Goal: Information Seeking & Learning: Learn about a topic

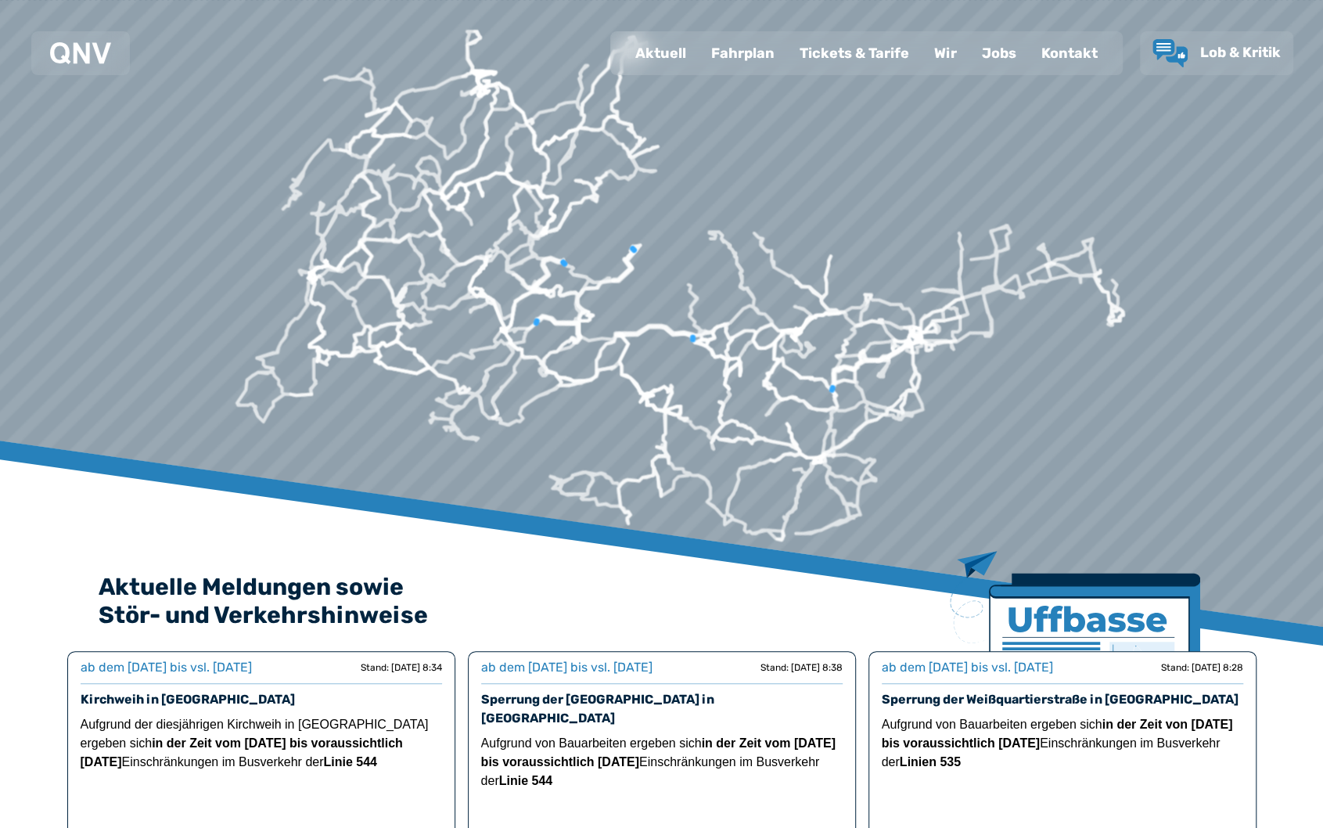
click at [648, 54] on div "Aktuell" at bounding box center [661, 53] width 76 height 41
select select "*"
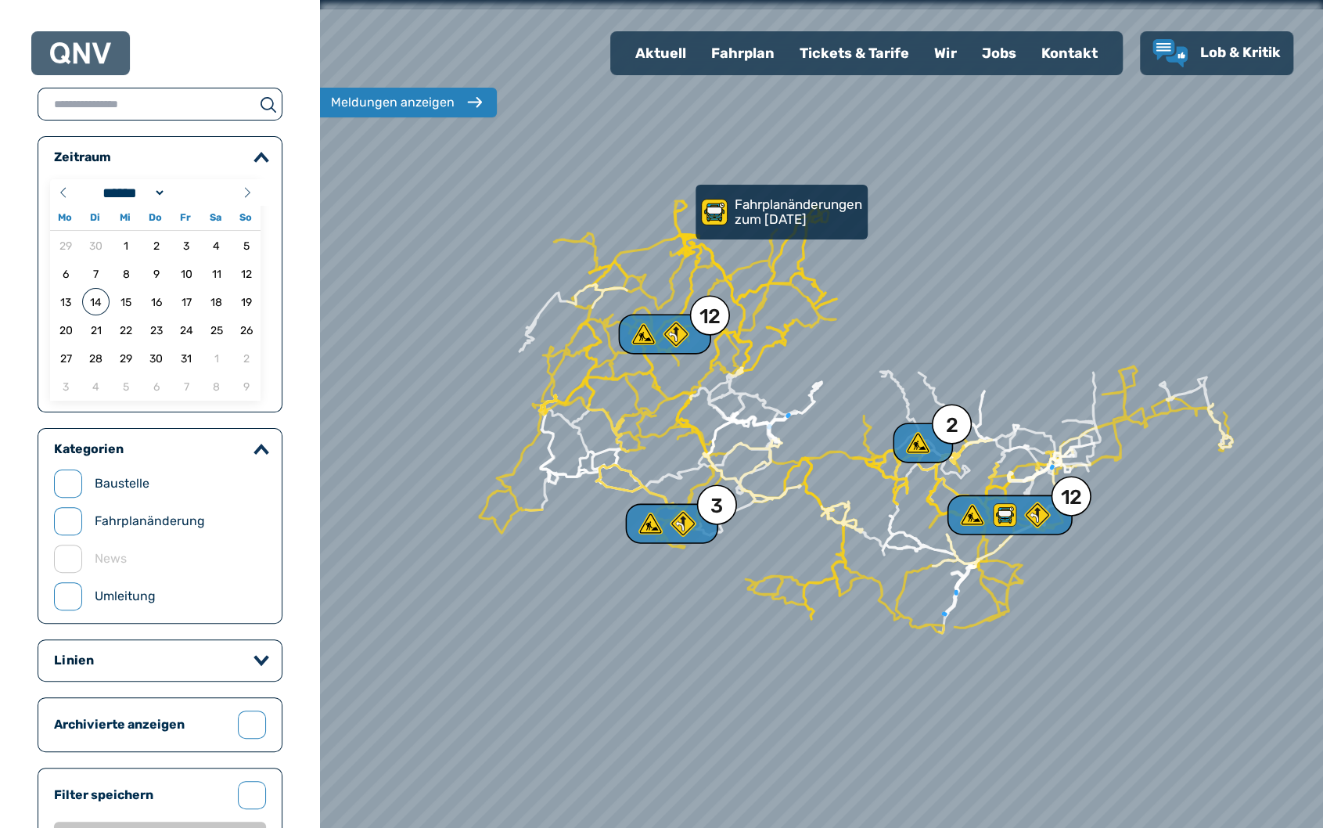
click at [747, 219] on p "Fahrplanänderungen zum [DATE]" at bounding box center [800, 211] width 130 height 29
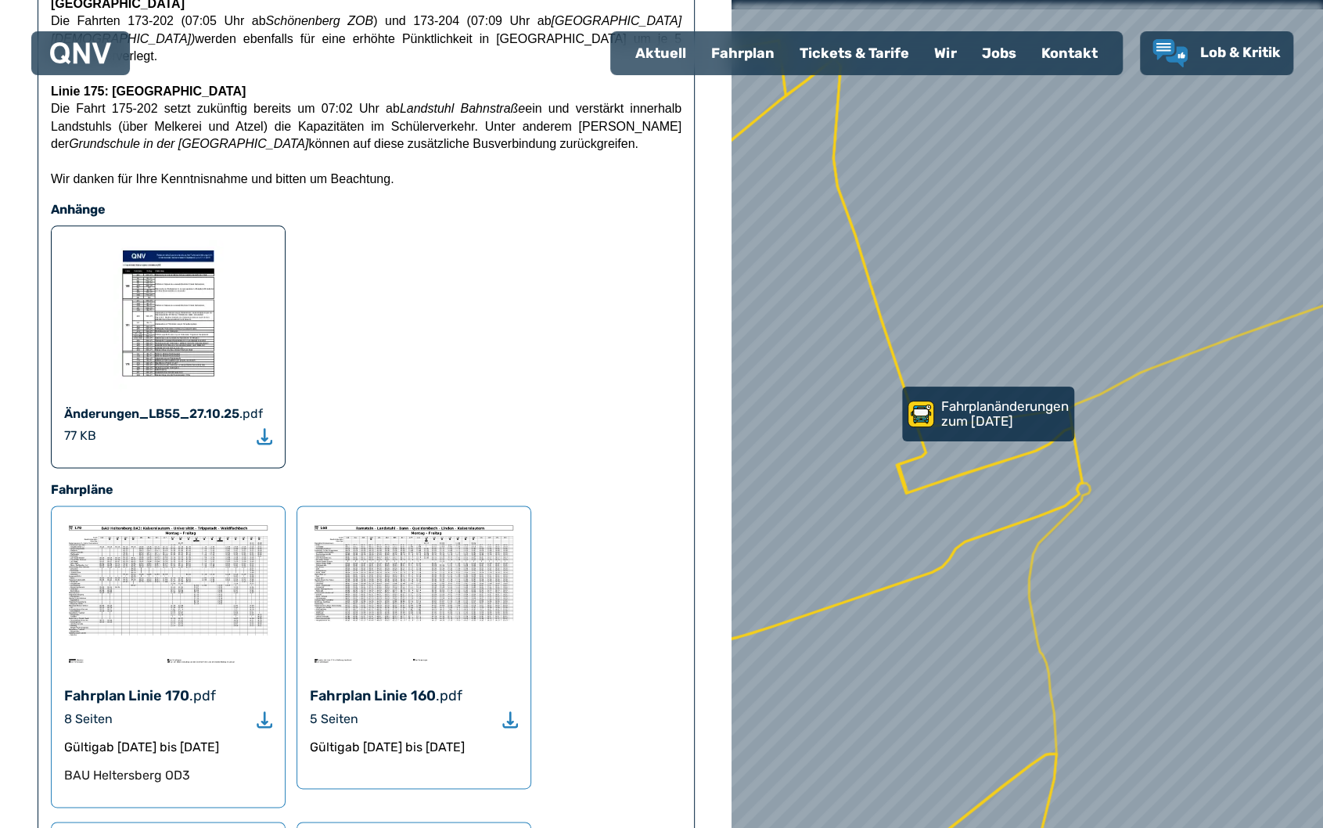
scroll to position [1027, 0]
click at [181, 518] on img at bounding box center [168, 592] width 208 height 149
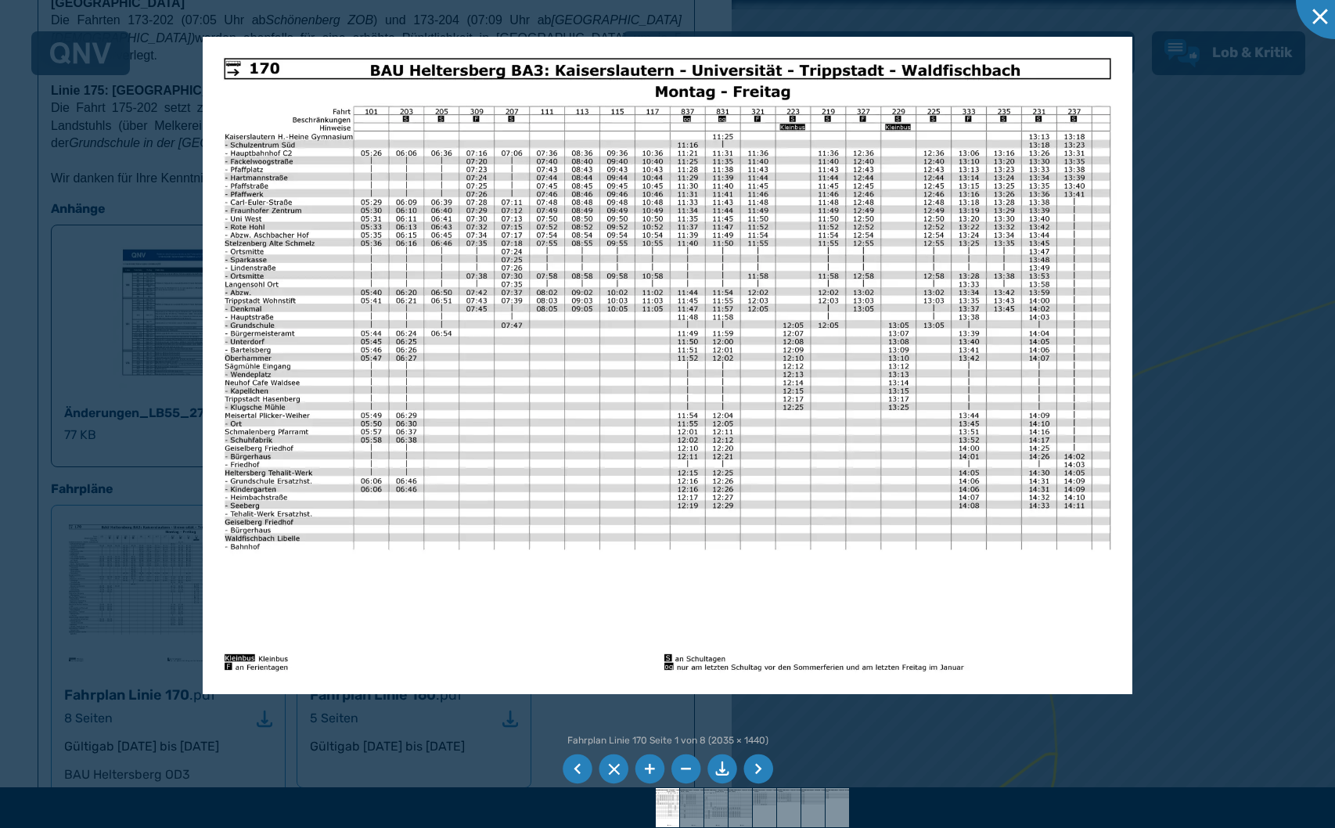
click at [32, 411] on div at bounding box center [667, 414] width 1335 height 828
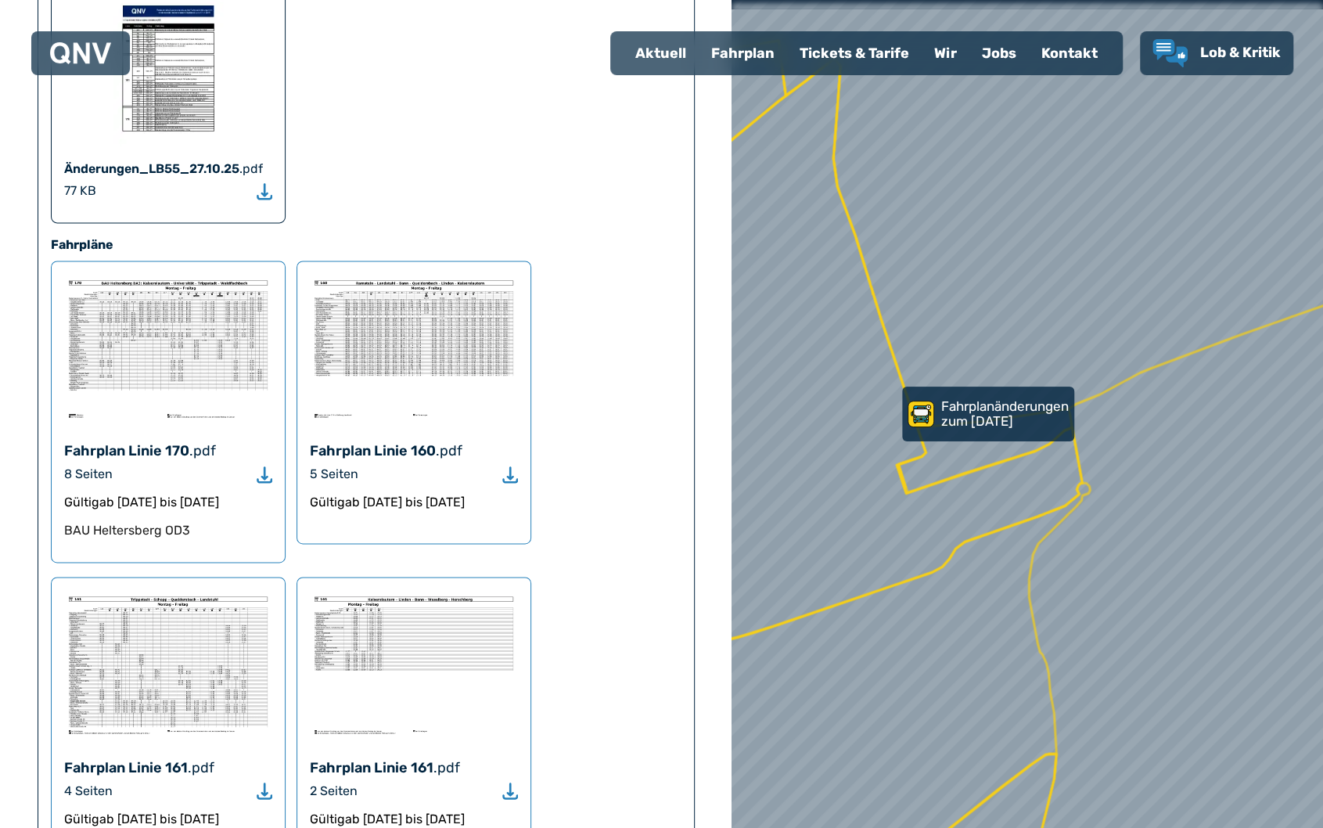
scroll to position [1268, 0]
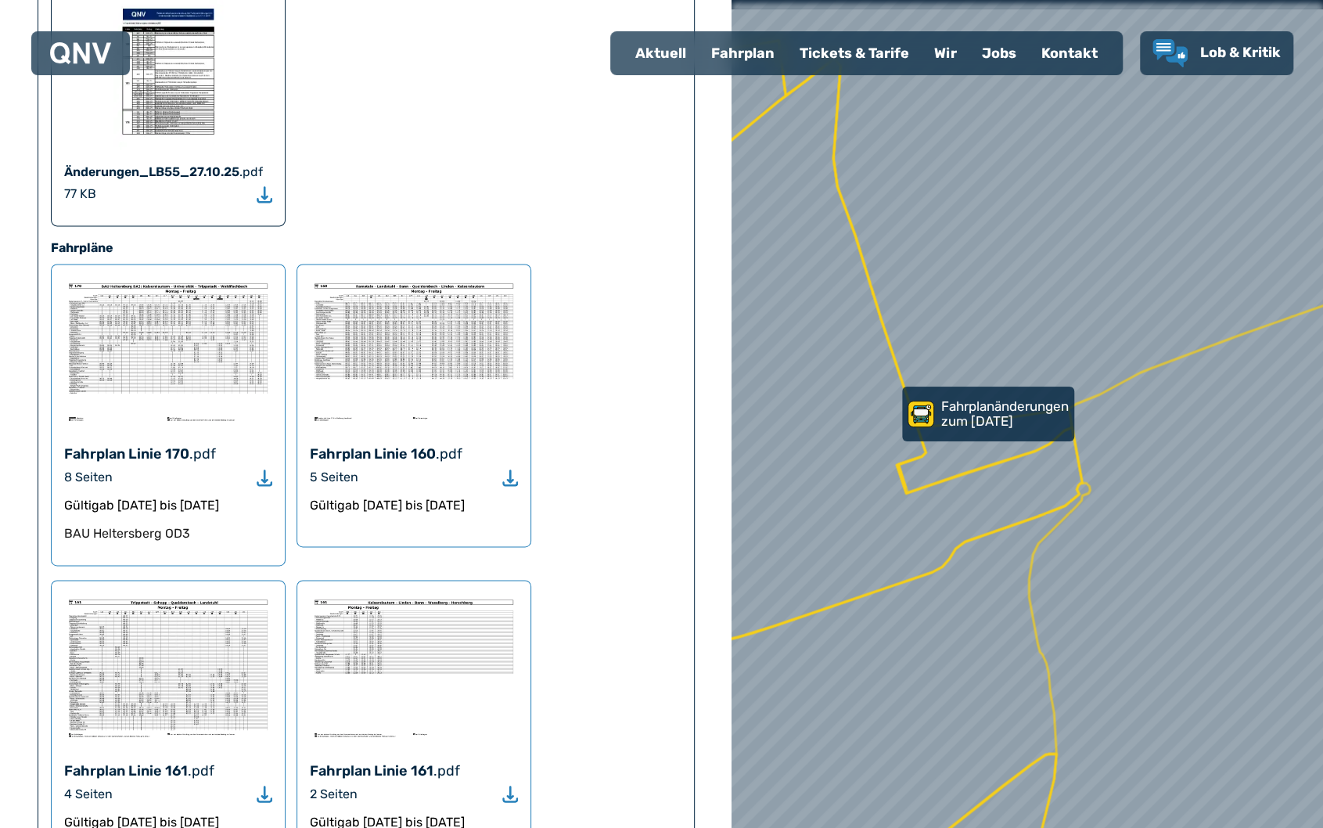
click at [125, 277] on img at bounding box center [168, 351] width 208 height 149
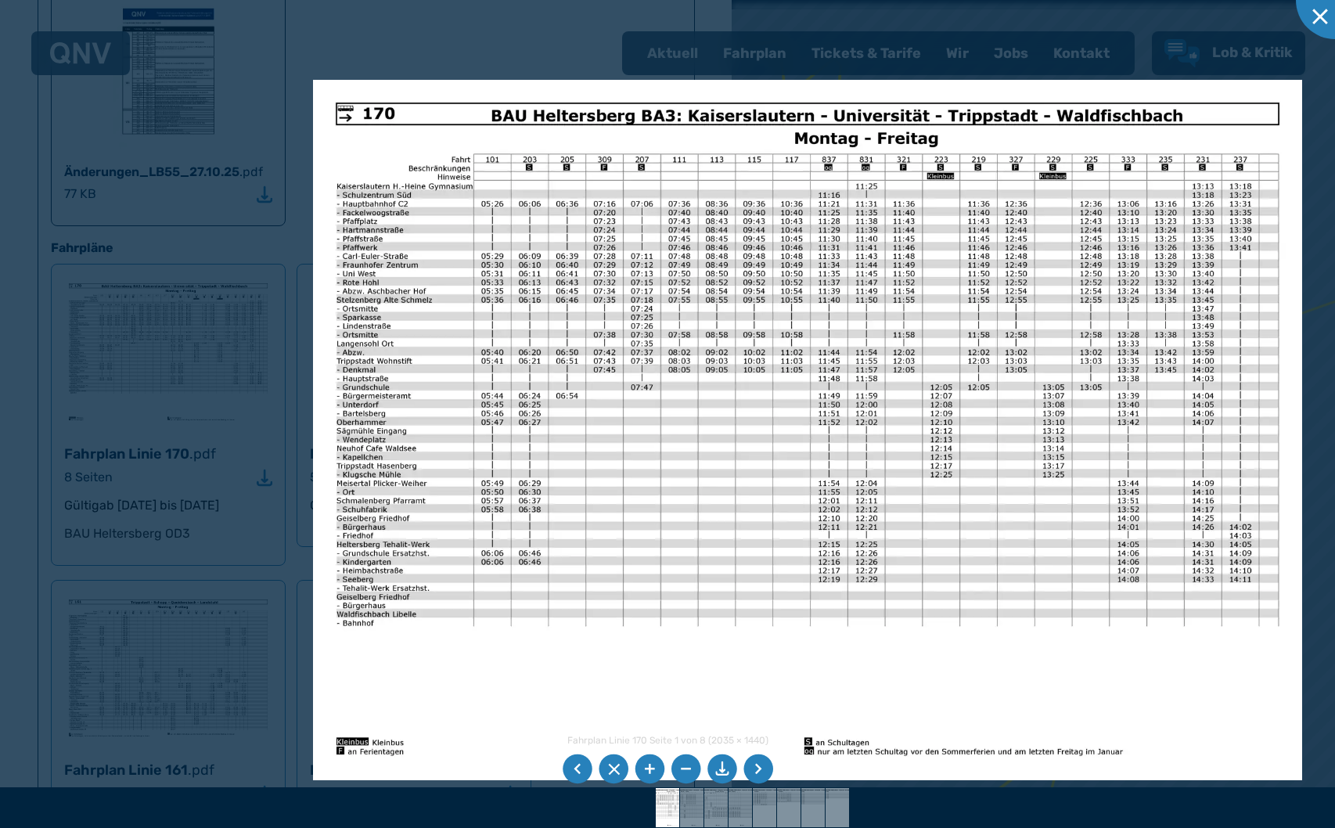
click at [509, 316] on img at bounding box center [807, 430] width 989 height 700
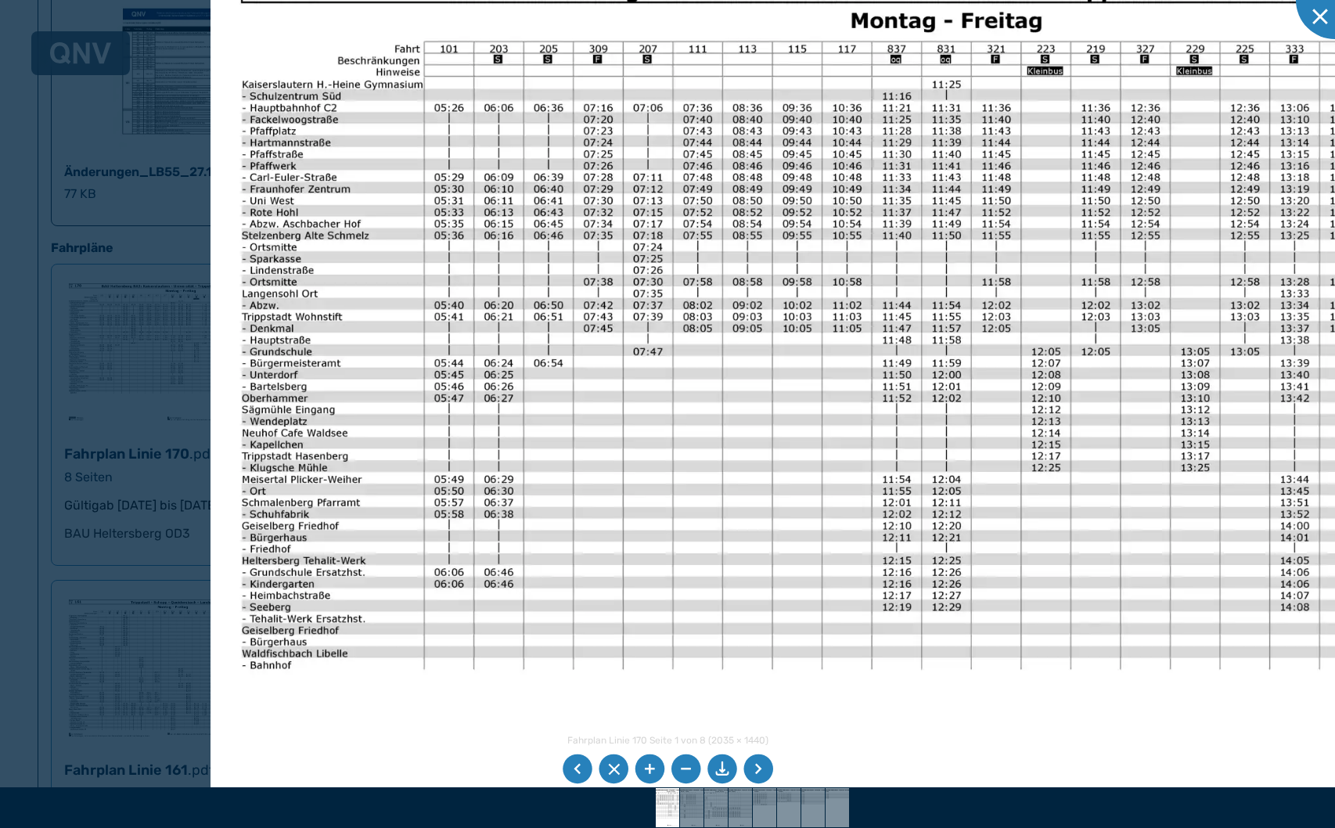
click at [460, 251] on img at bounding box center [869, 408] width 1316 height 931
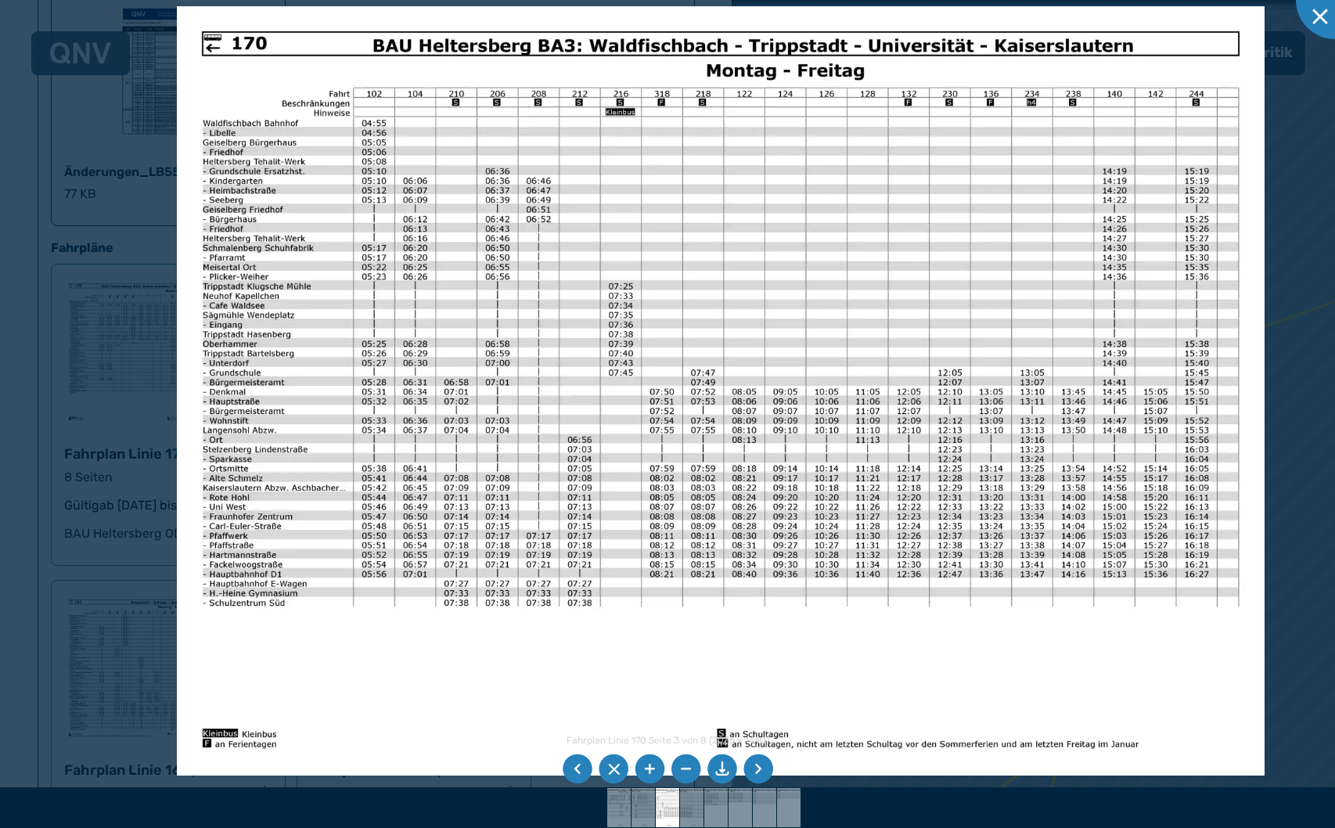
click at [43, 212] on div at bounding box center [667, 414] width 1335 height 828
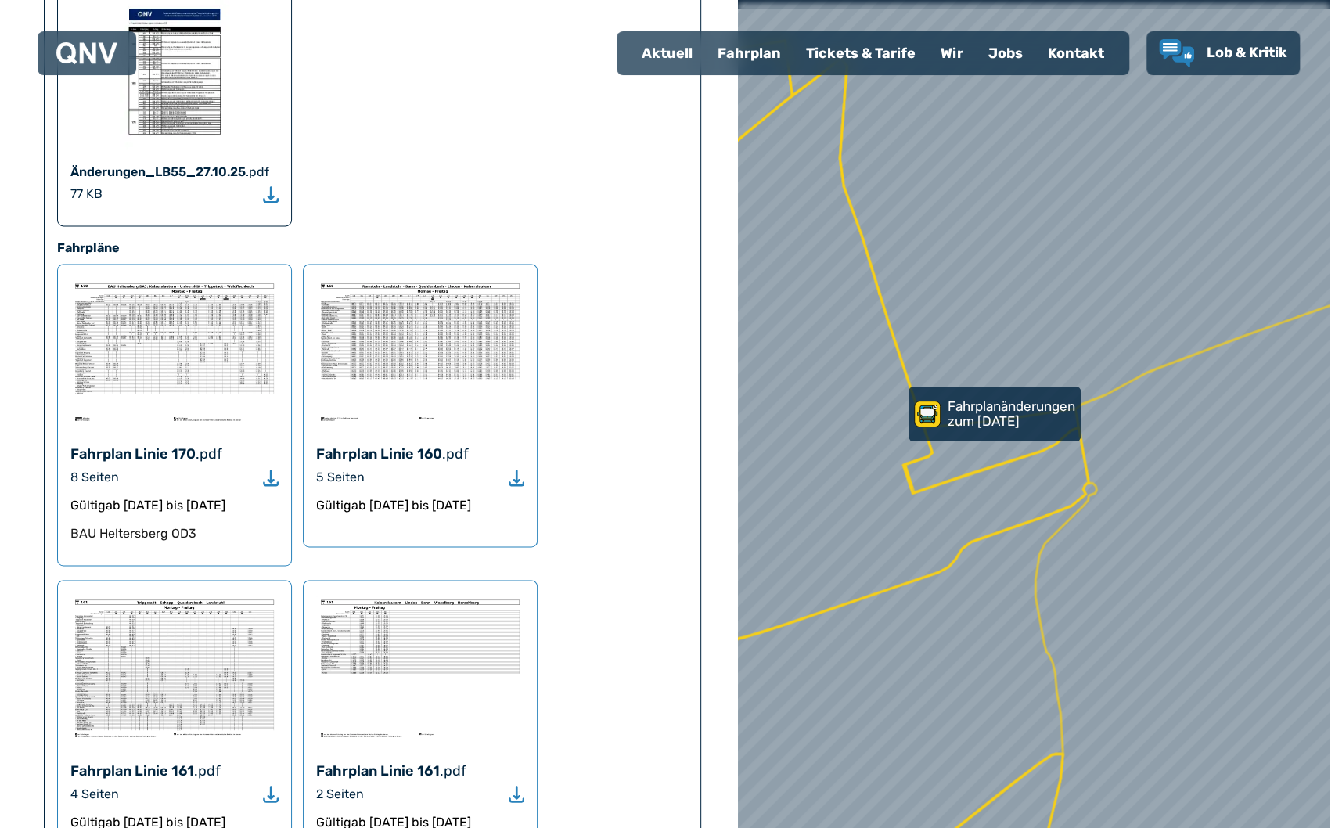
scroll to position [949, 0]
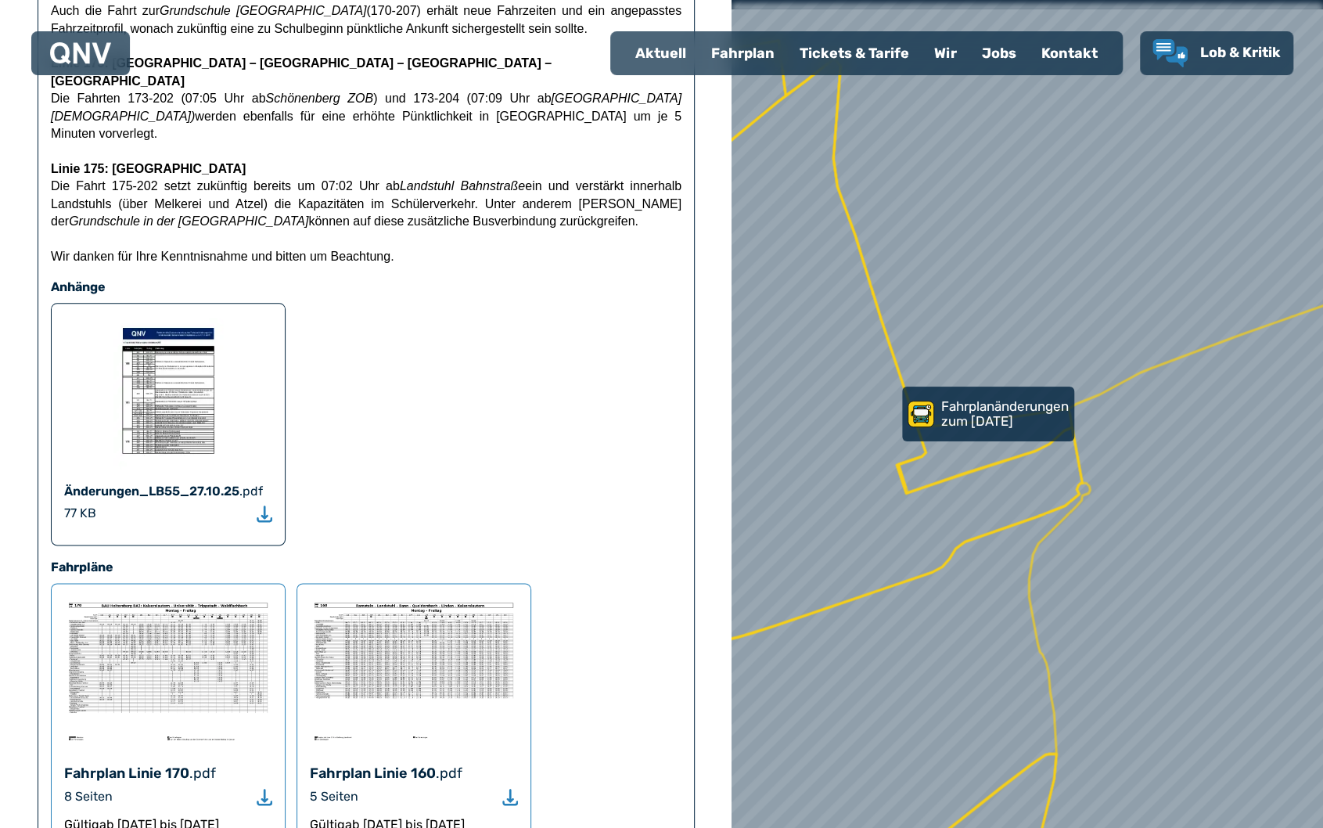
click at [193, 316] on img at bounding box center [168, 394] width 110 height 157
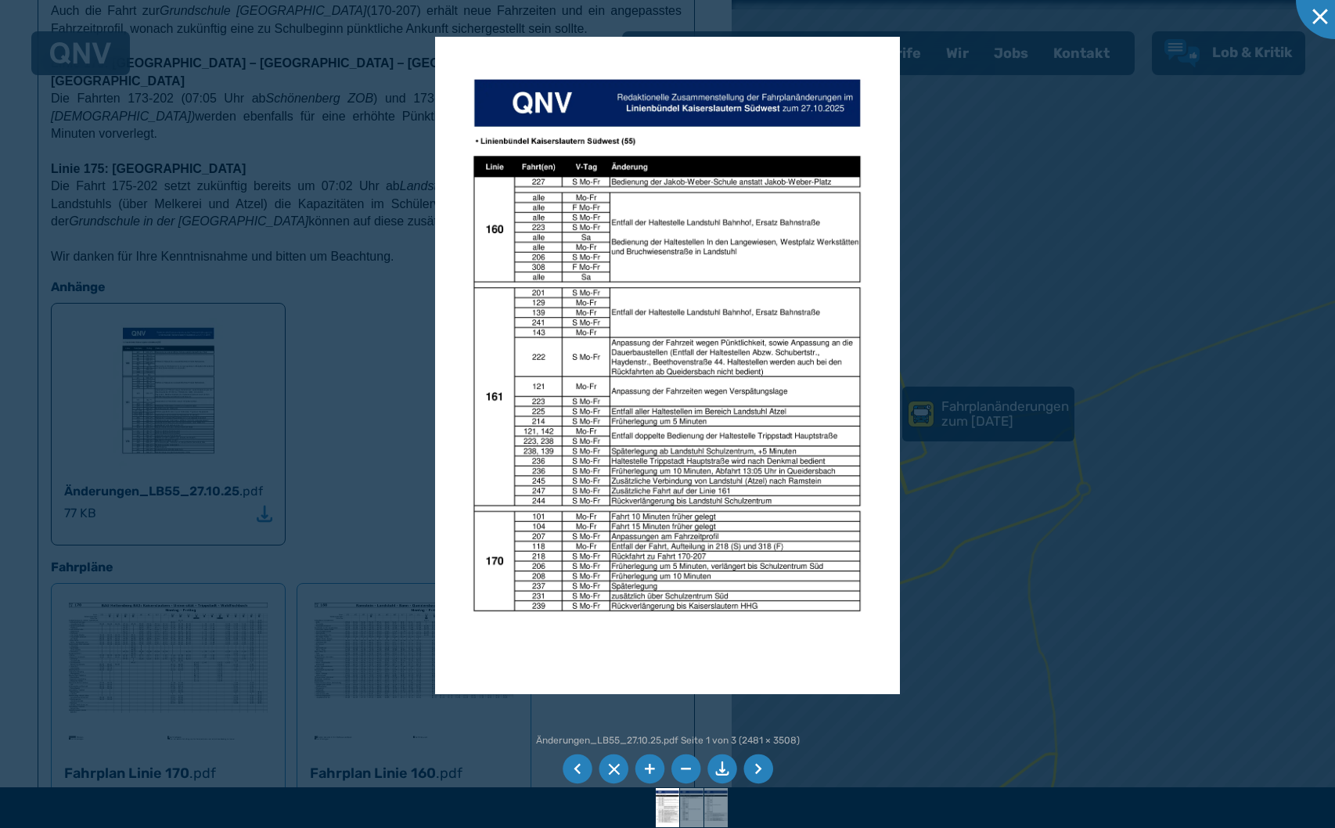
click at [597, 135] on img at bounding box center [668, 366] width 466 height 658
